Goal: Transaction & Acquisition: Download file/media

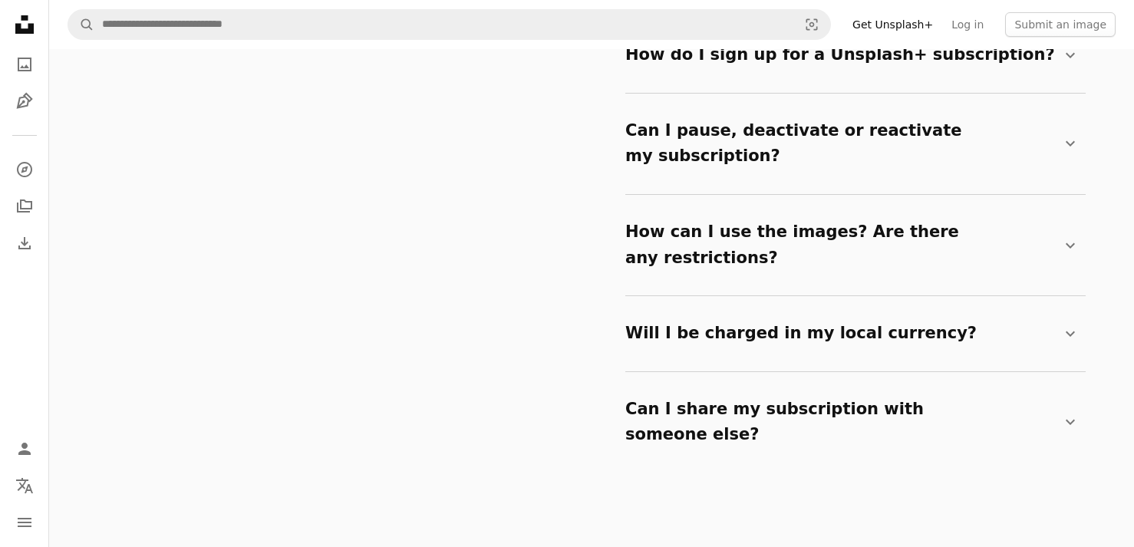
scroll to position [2642, 0]
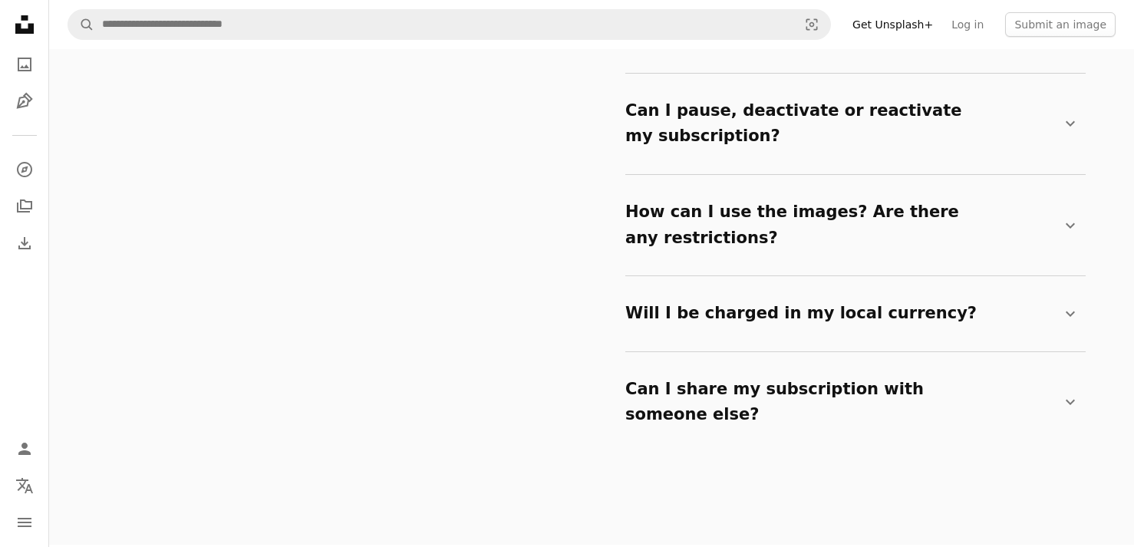
click at [736, 196] on summary "How can I use the images? Are there any restrictions? Chevron down" at bounding box center [852, 225] width 454 height 76
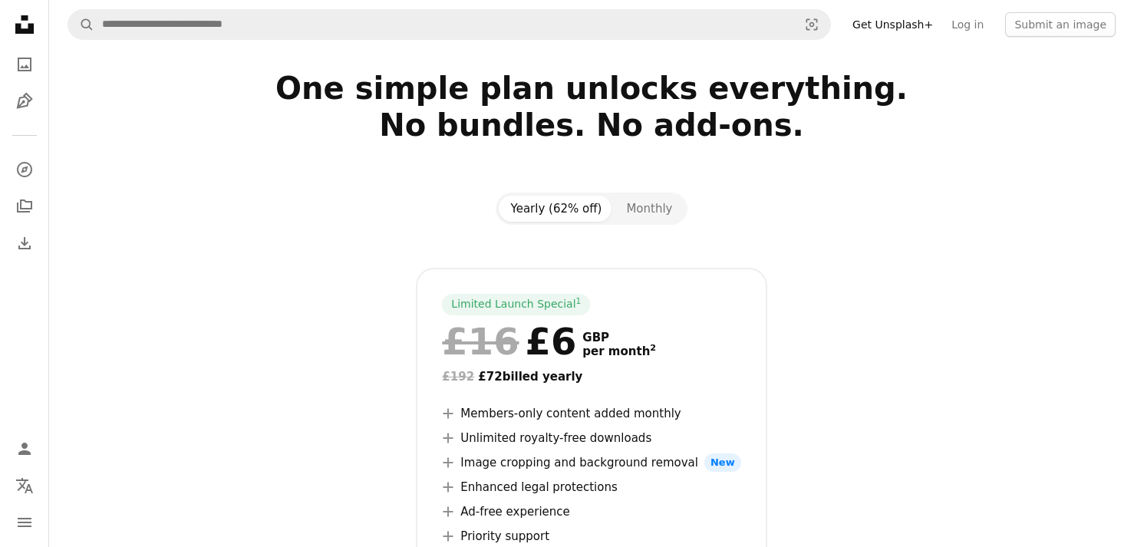
scroll to position [0, 0]
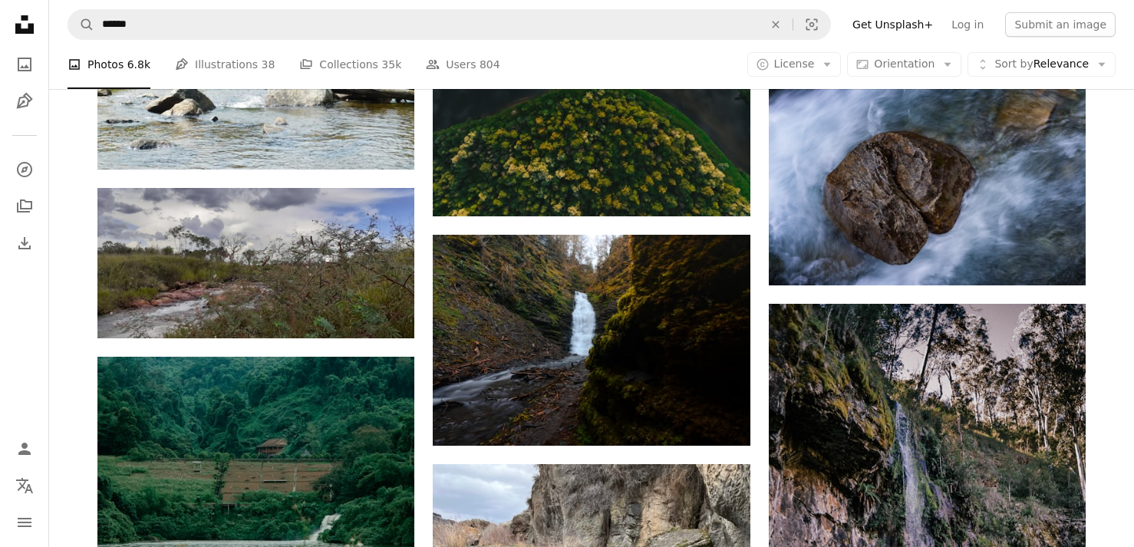
scroll to position [30511, 0]
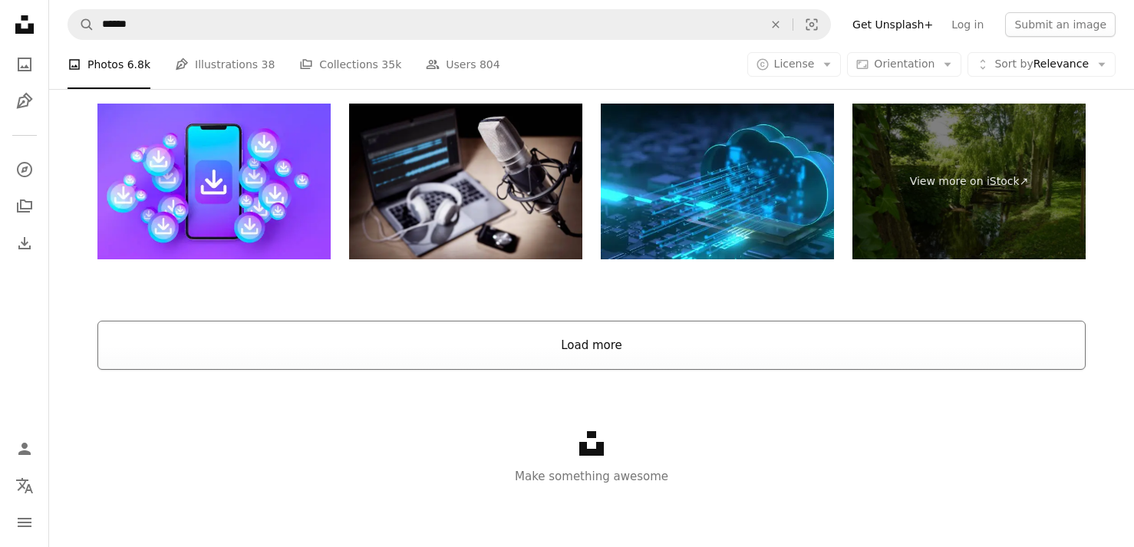
click at [490, 348] on button "Load more" at bounding box center [591, 345] width 988 height 49
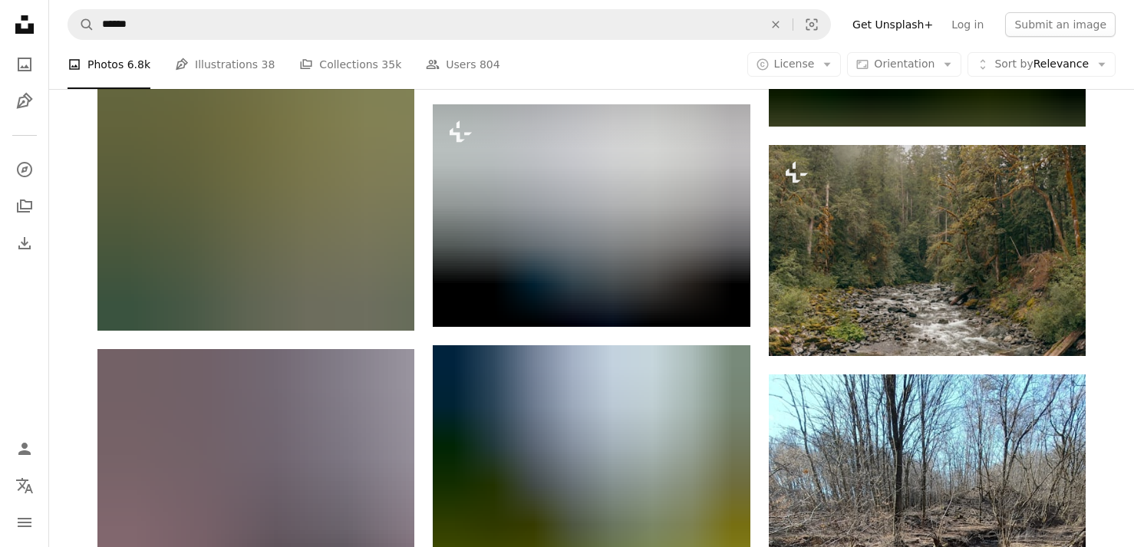
scroll to position [35164, 0]
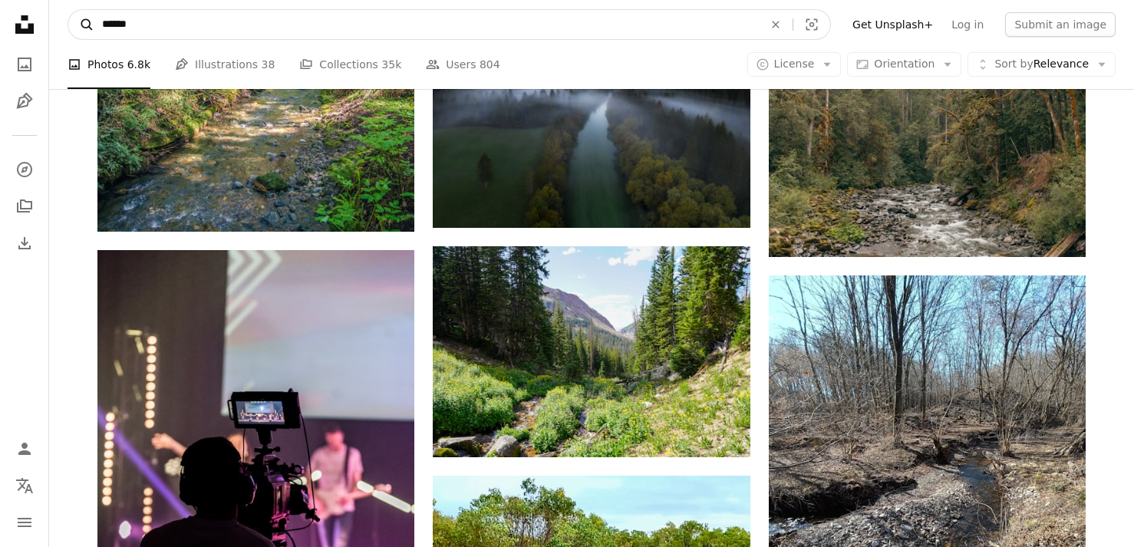
drag, startPoint x: 145, startPoint y: 25, endPoint x: 79, endPoint y: 25, distance: 66.0
click at [79, 25] on form "A magnifying glass ****** An X shape Visual search" at bounding box center [449, 24] width 763 height 31
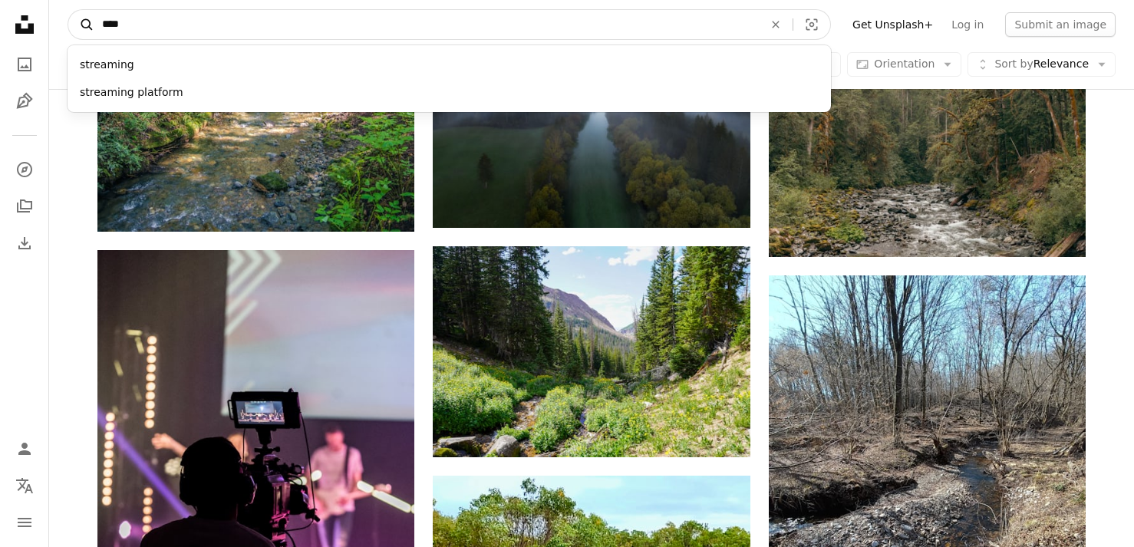
type input "*****"
click button "A magnifying glass" at bounding box center [81, 24] width 26 height 29
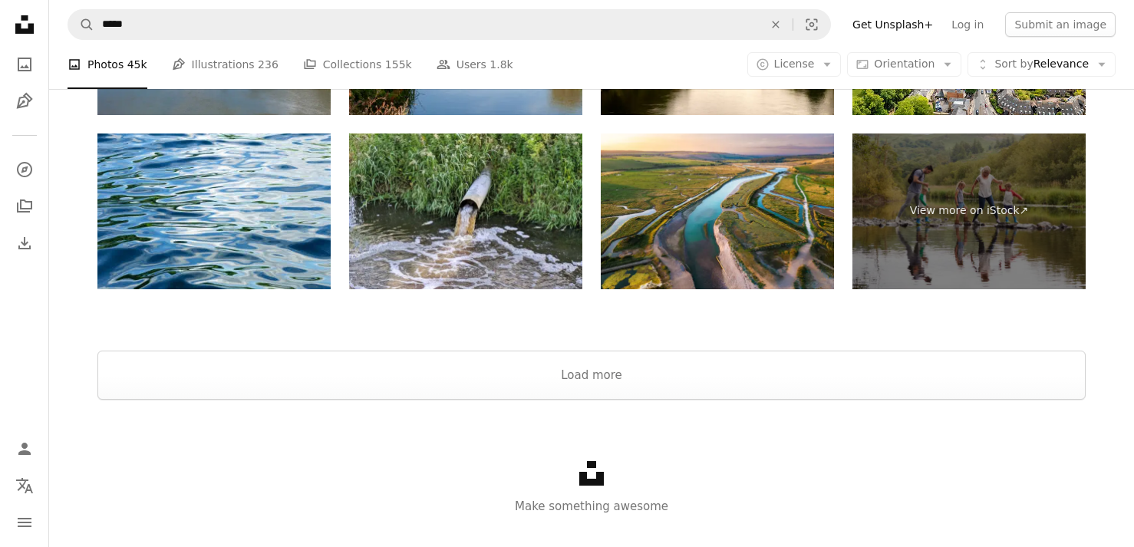
scroll to position [3563, 0]
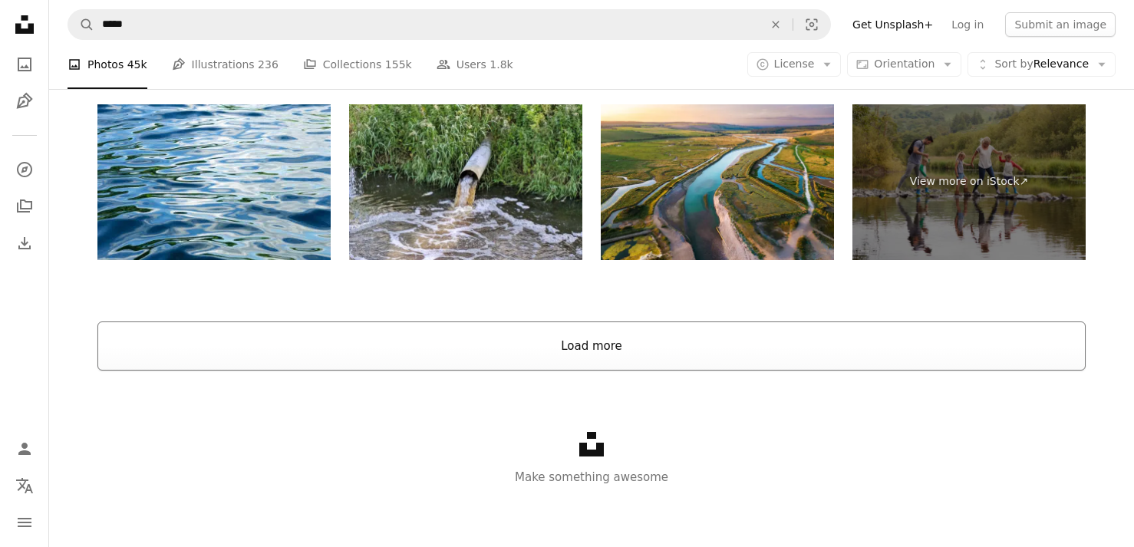
click at [578, 348] on button "Load more" at bounding box center [591, 346] width 988 height 49
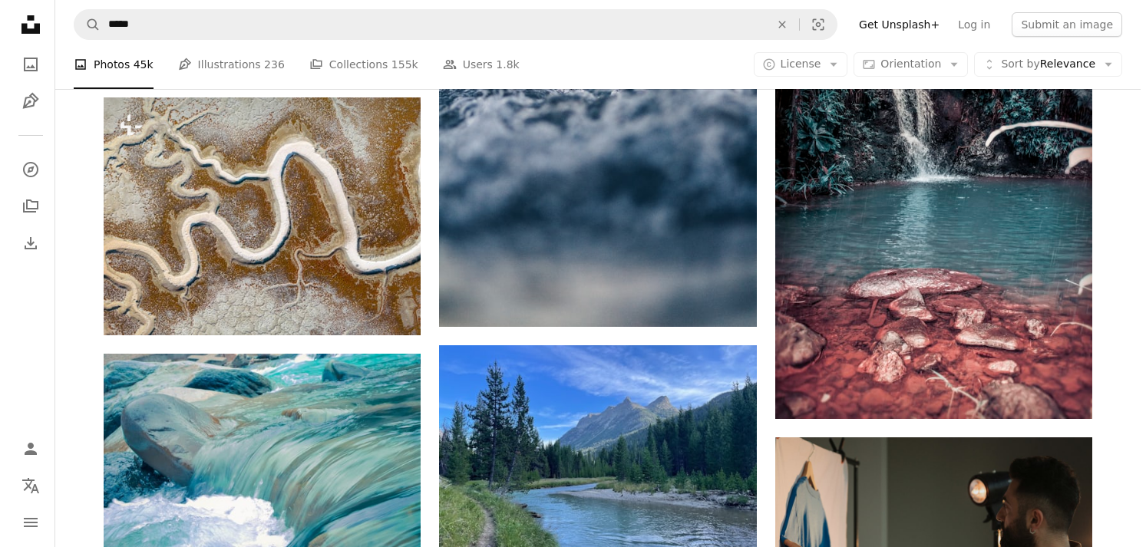
scroll to position [7019, 0]
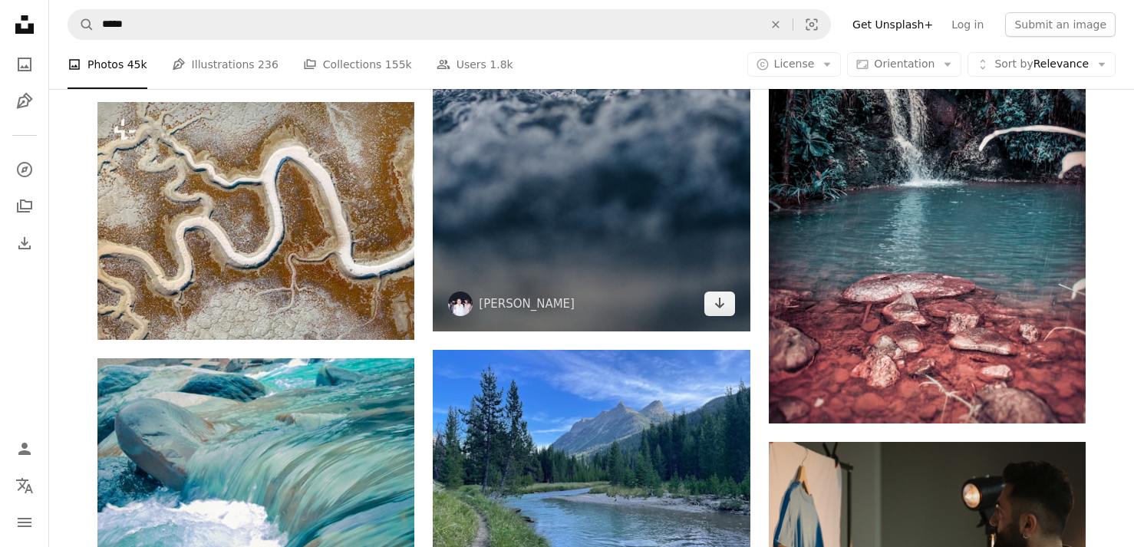
click at [595, 200] on img at bounding box center [591, 94] width 317 height 476
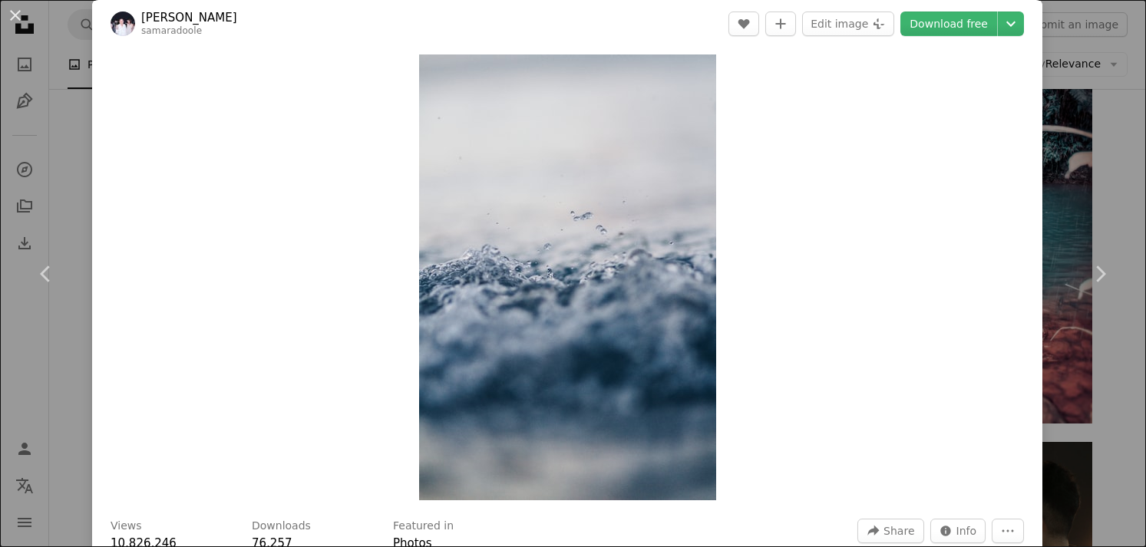
scroll to position [18, 0]
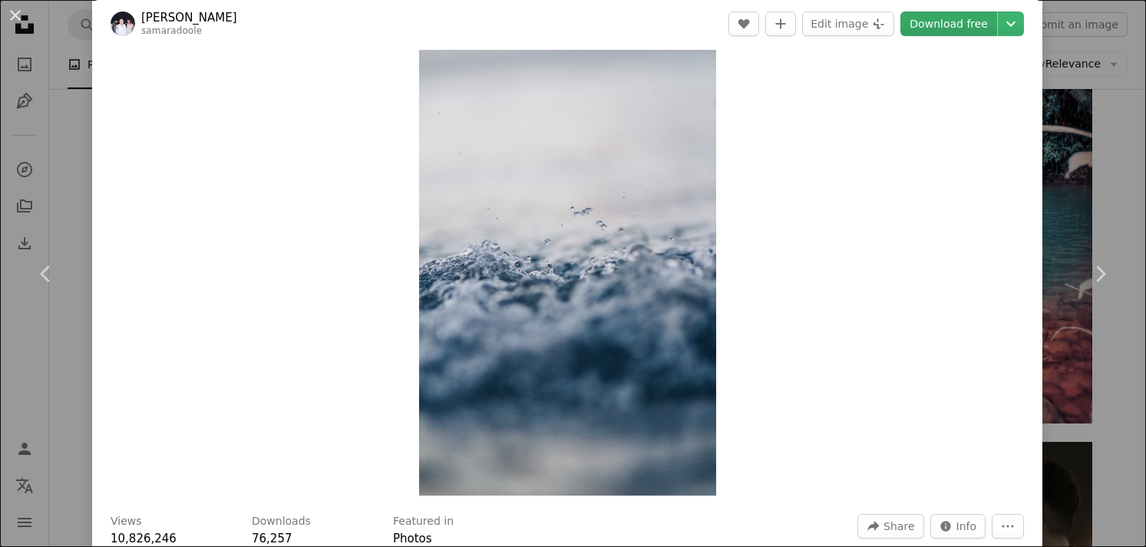
click at [928, 24] on link "Download free" at bounding box center [948, 24] width 97 height 25
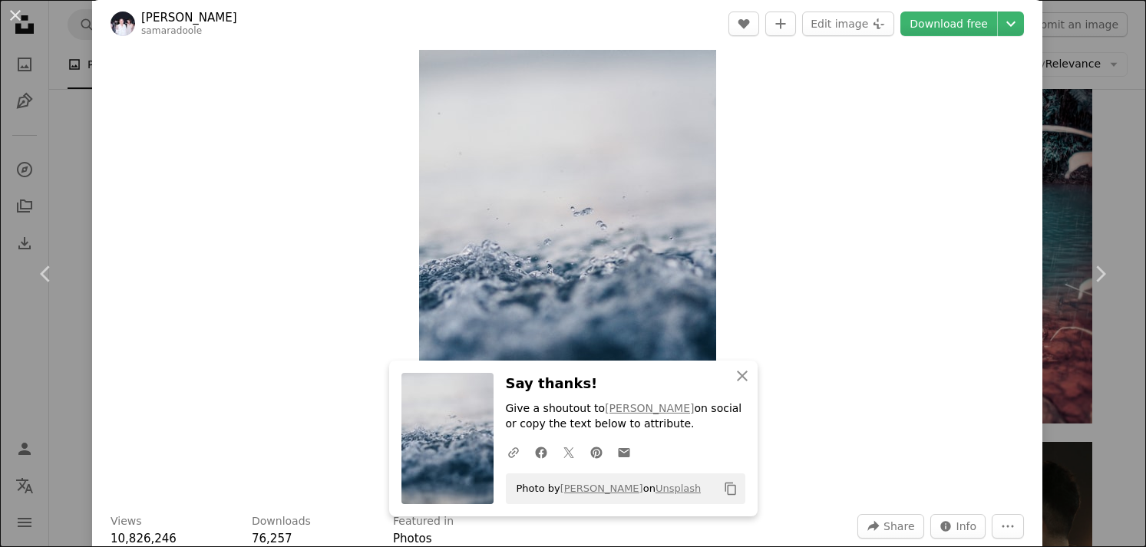
click at [805, 312] on div "Zoom in" at bounding box center [567, 272] width 950 height 461
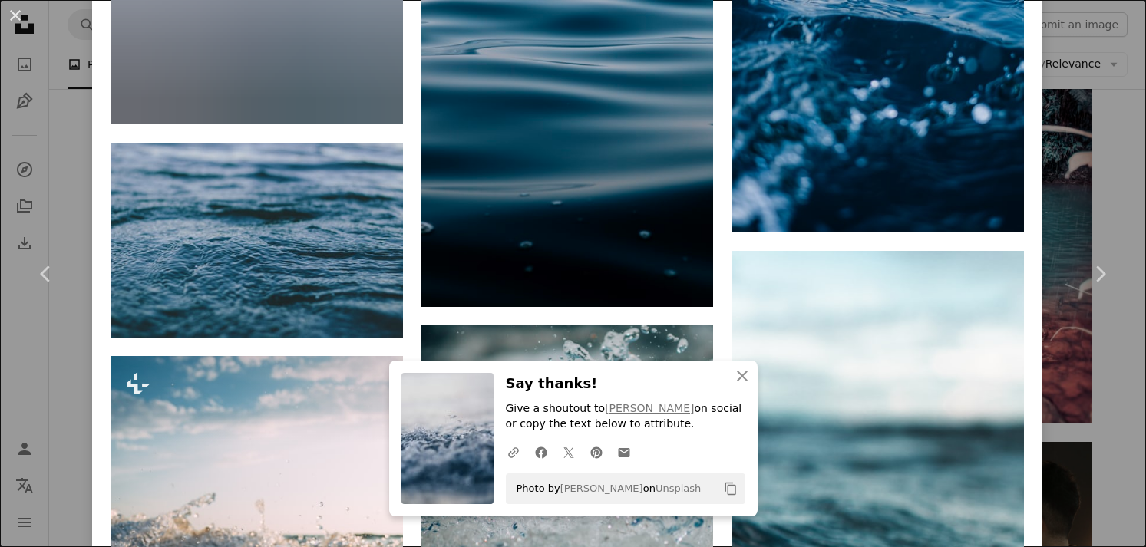
scroll to position [2797, 0]
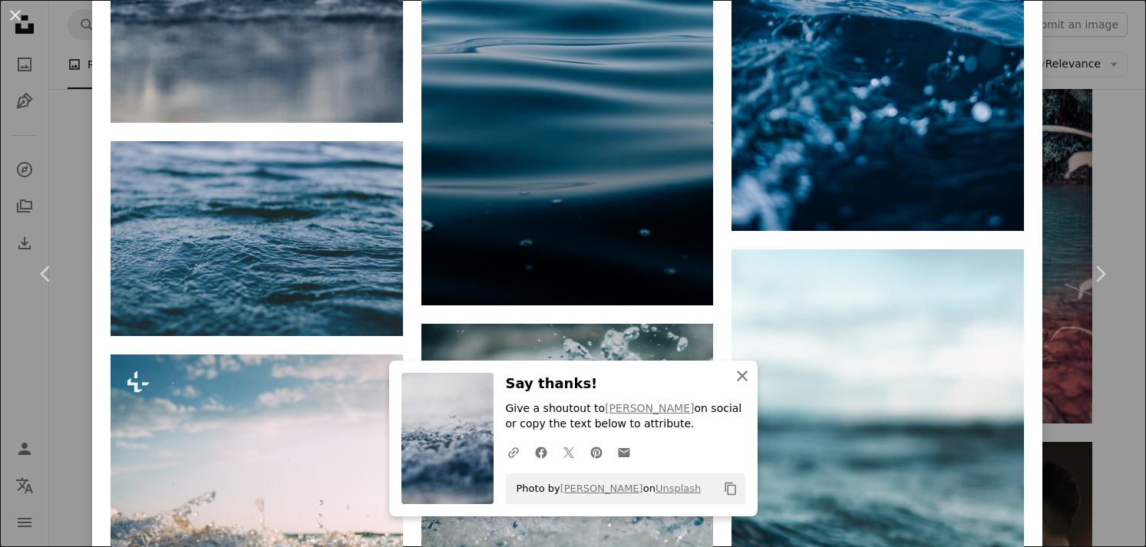
click at [734, 375] on icon "An X shape" at bounding box center [742, 376] width 18 height 18
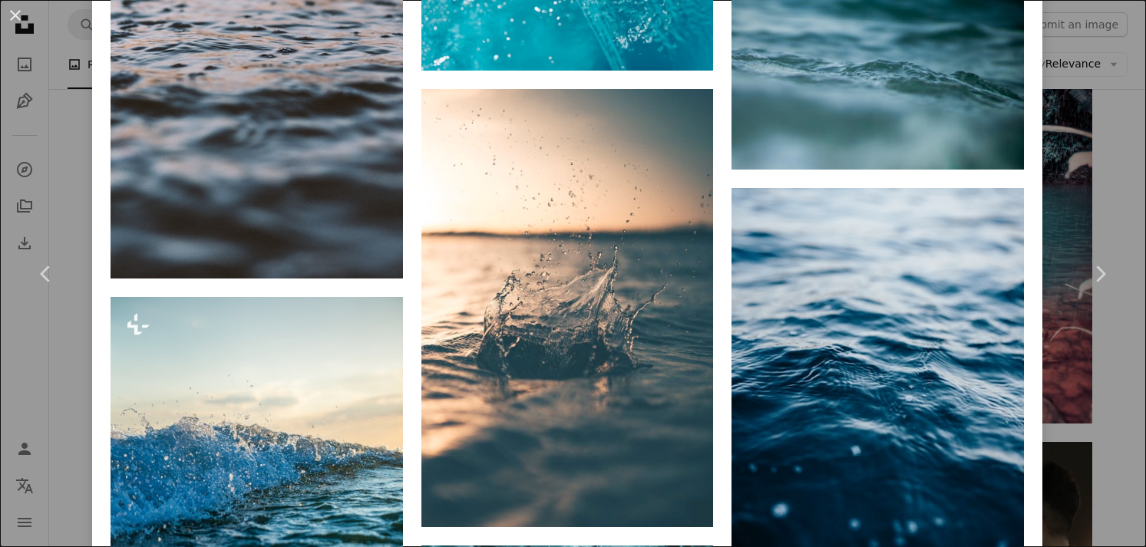
scroll to position [5839, 0]
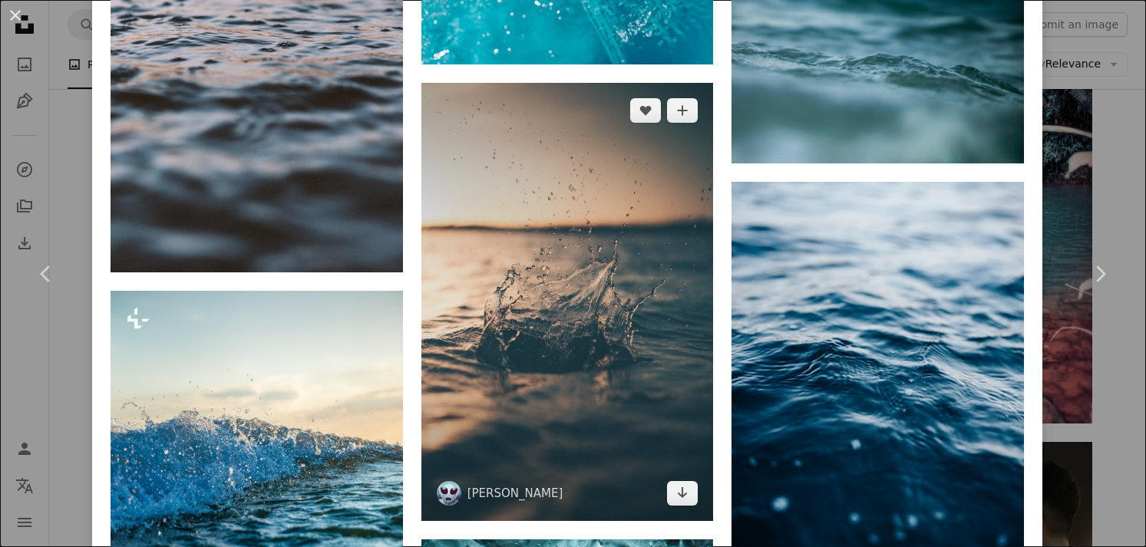
click at [681, 440] on img at bounding box center [567, 302] width 292 height 438
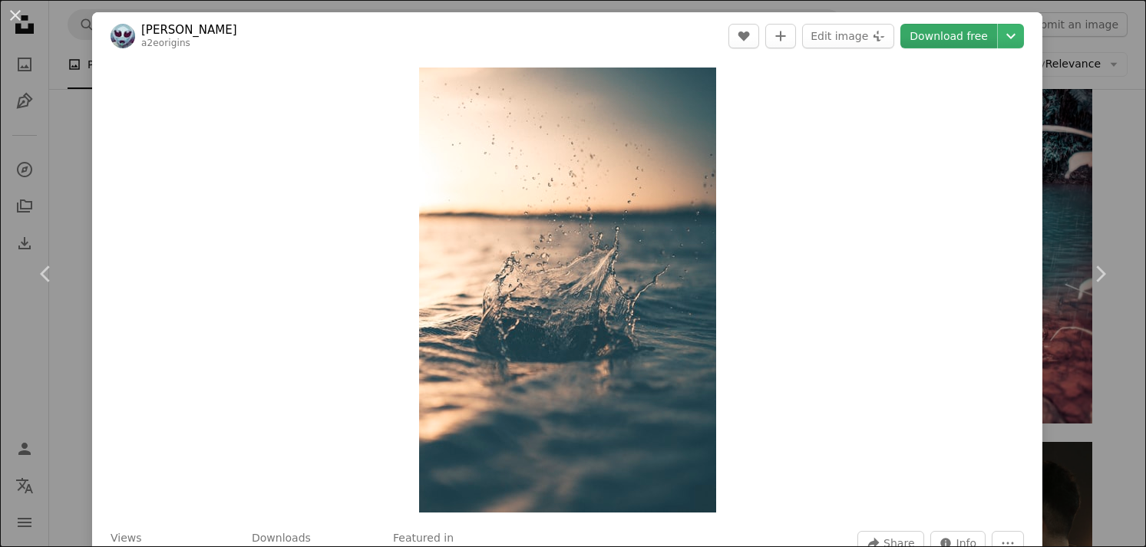
click at [944, 31] on link "Download free" at bounding box center [948, 36] width 97 height 25
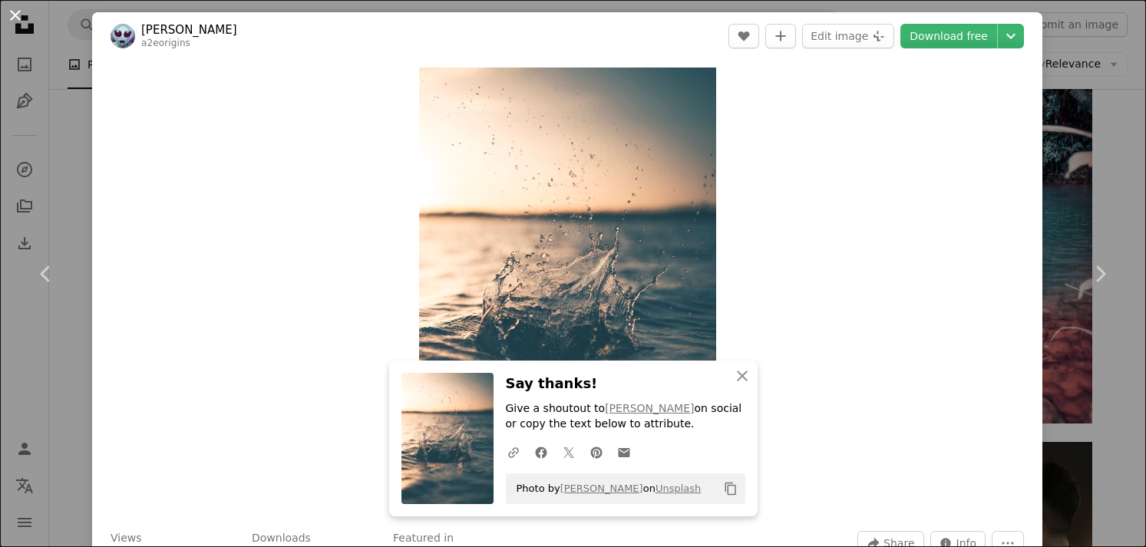
click at [14, 15] on button "An X shape" at bounding box center [15, 15] width 18 height 18
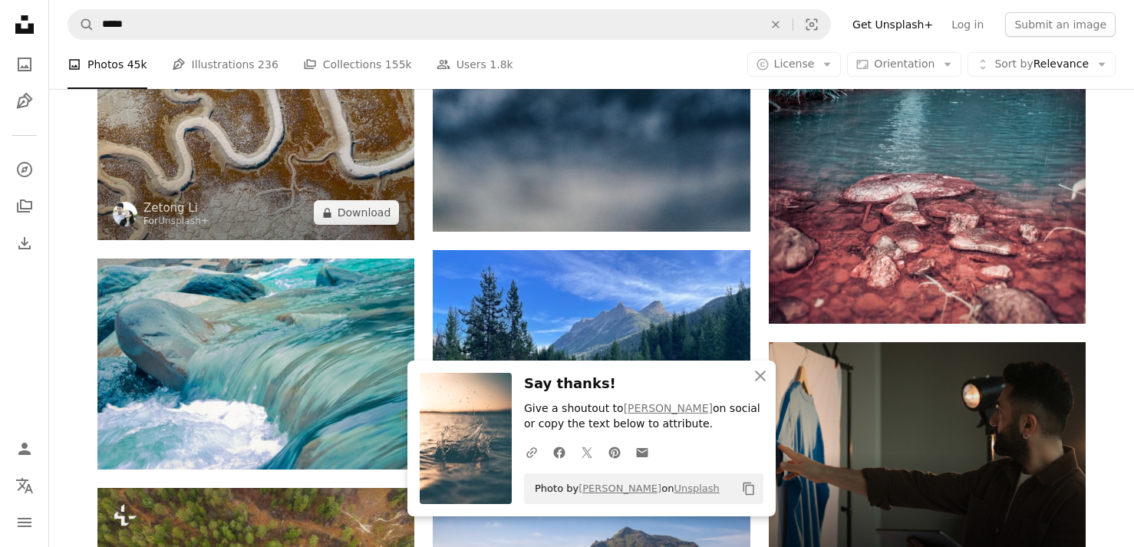
scroll to position [7273, 0]
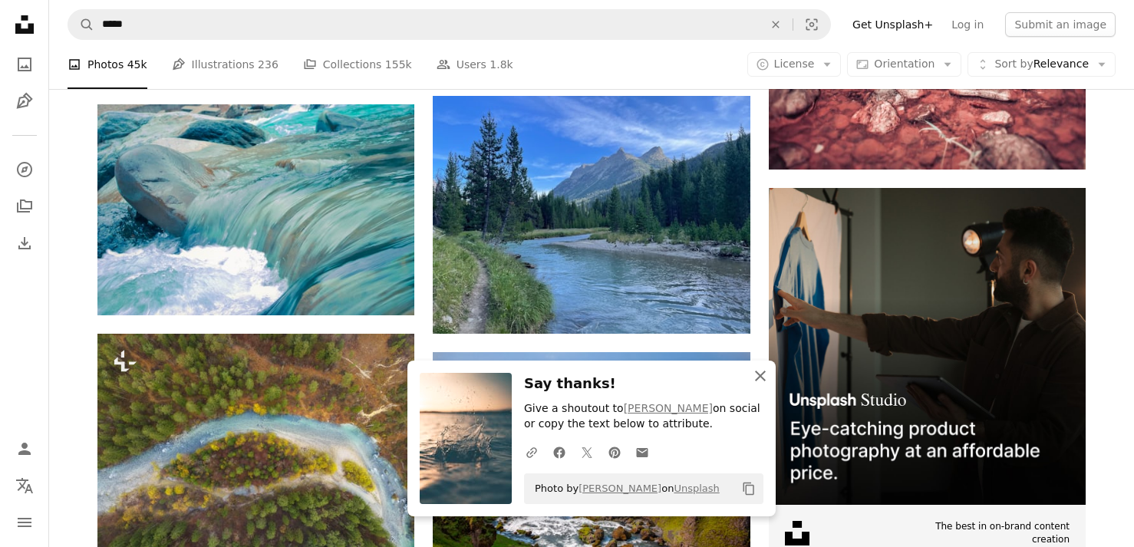
click at [757, 372] on icon "button" at bounding box center [760, 376] width 11 height 11
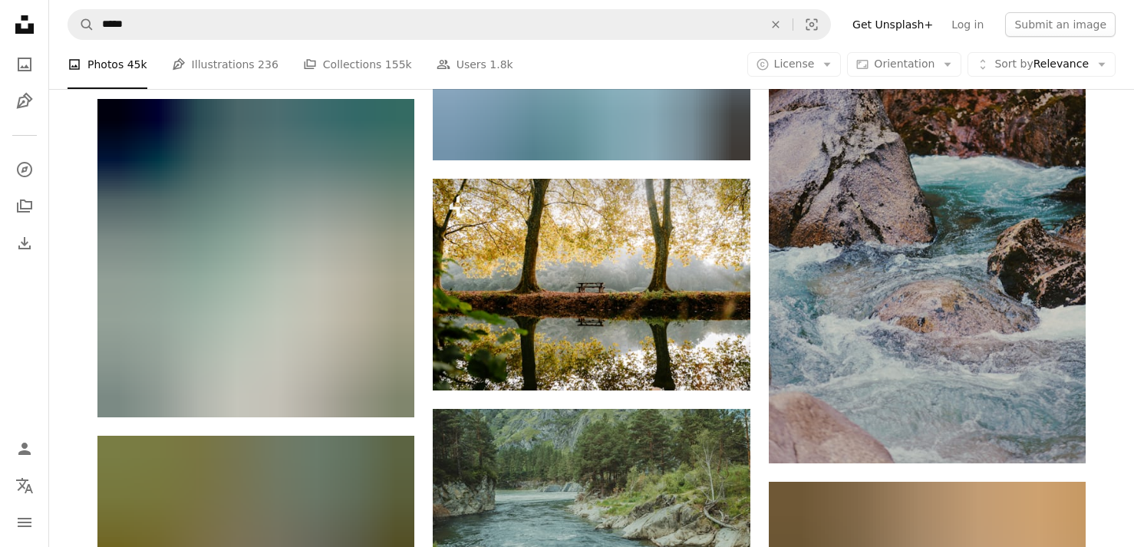
scroll to position [21911, 0]
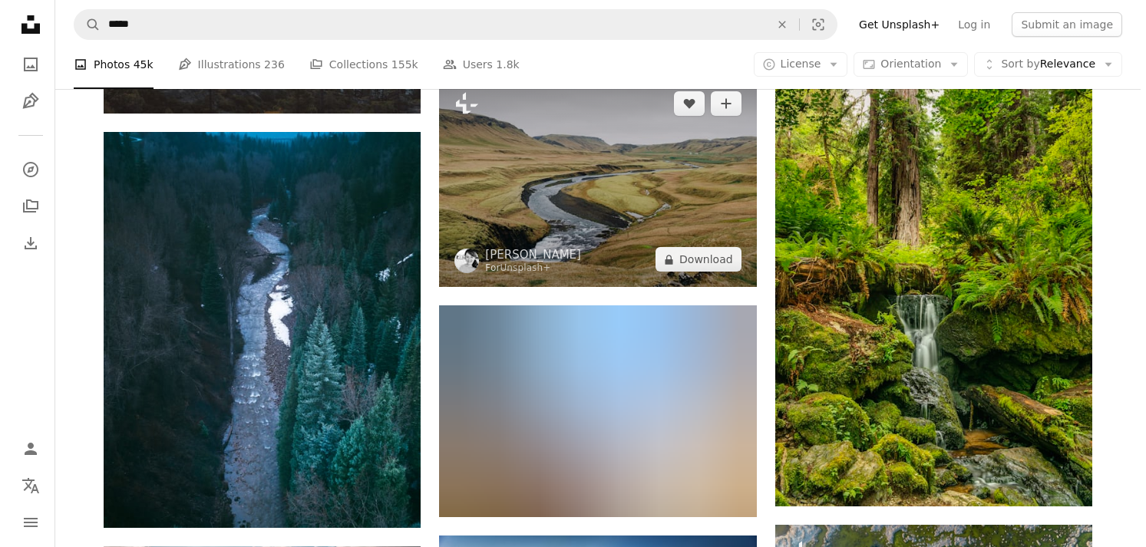
scroll to position [35949, 0]
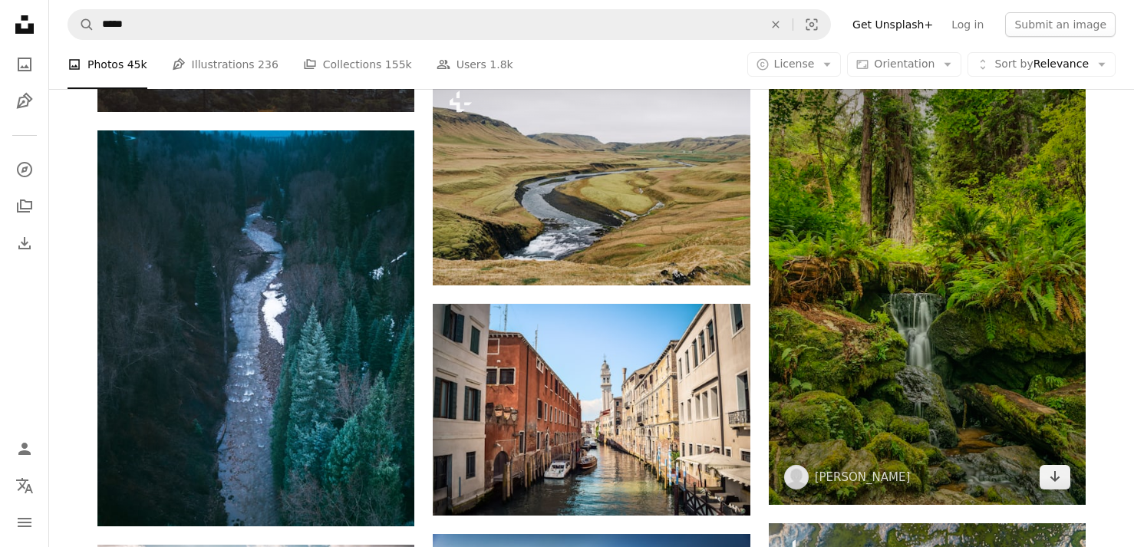
click at [856, 373] on img at bounding box center [927, 267] width 317 height 476
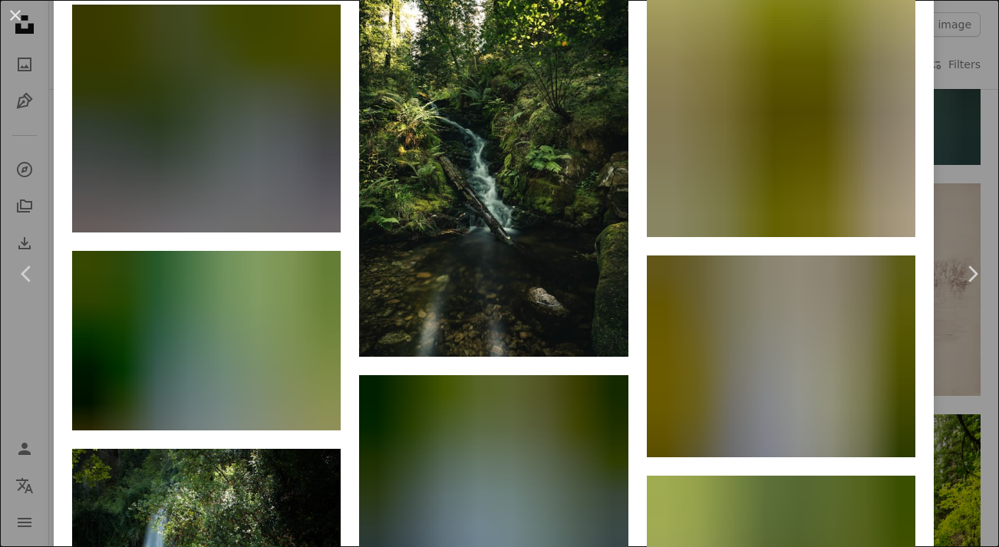
scroll to position [12936, 0]
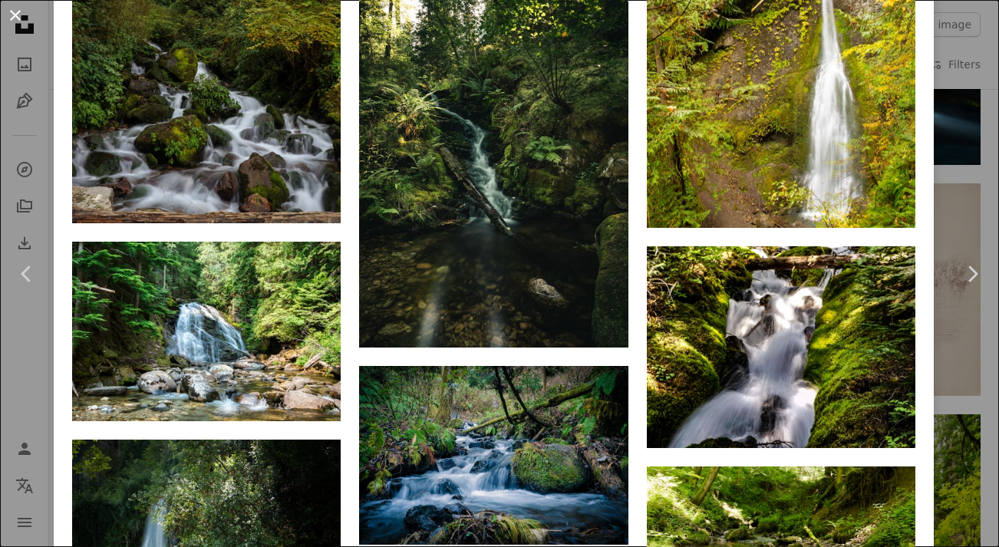
click at [15, 14] on button "An X shape" at bounding box center [15, 15] width 18 height 18
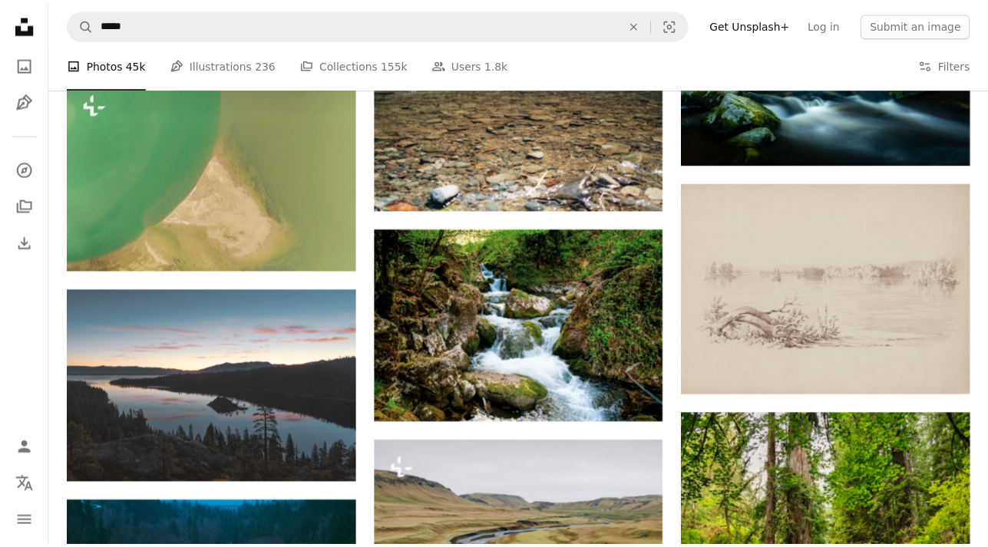
scroll to position [35058, 0]
